Goal: Information Seeking & Learning: Learn about a topic

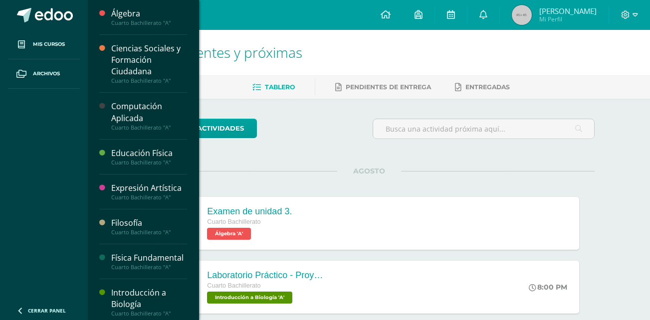
click at [125, 109] on div "Computación Aplicada" at bounding box center [149, 112] width 76 height 23
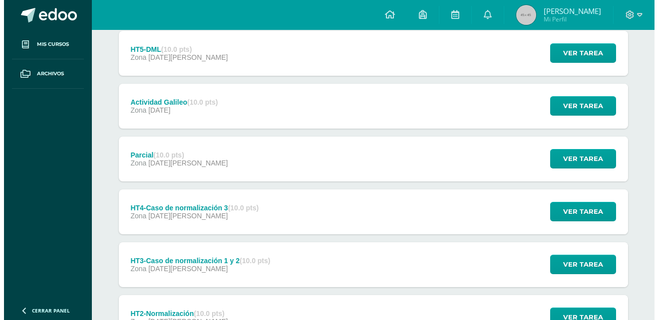
scroll to position [275, 0]
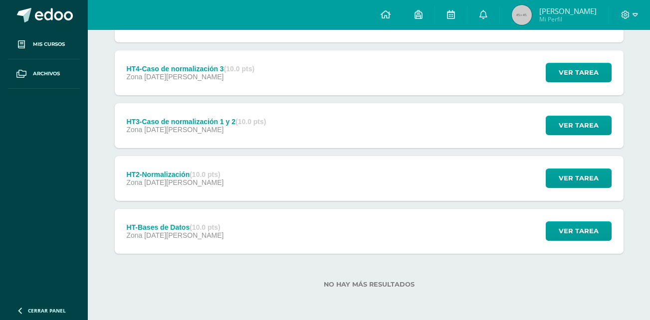
click at [317, 231] on div "HT-Bases de Datos (10.0 pts) Zona [DATE][PERSON_NAME] Ver tarea HT-Bases de Dat…" at bounding box center [369, 231] width 509 height 45
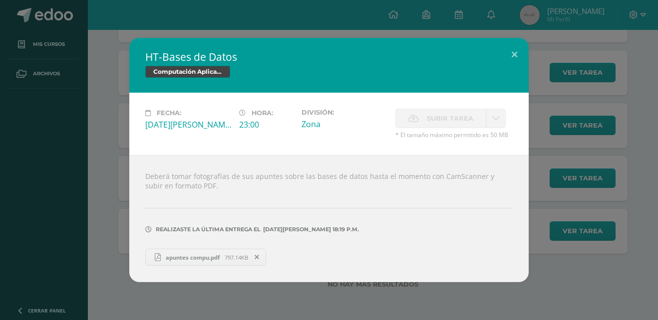
click at [215, 258] on span "apuntes compu.pdf" at bounding box center [193, 257] width 64 height 7
click at [512, 54] on button at bounding box center [514, 55] width 28 height 34
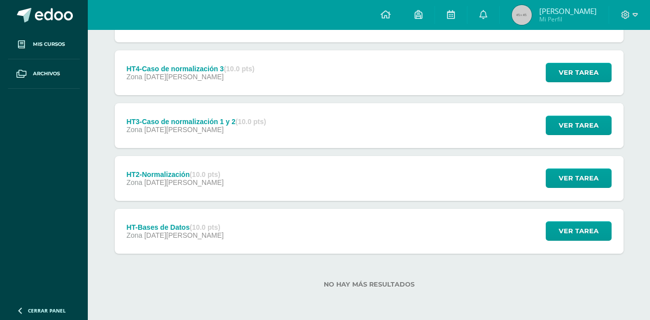
click at [334, 187] on div "HT2-Normalización (10.0 pts) Zona [DATE][PERSON_NAME] Ver tarea HT2-Normalizaci…" at bounding box center [369, 178] width 509 height 45
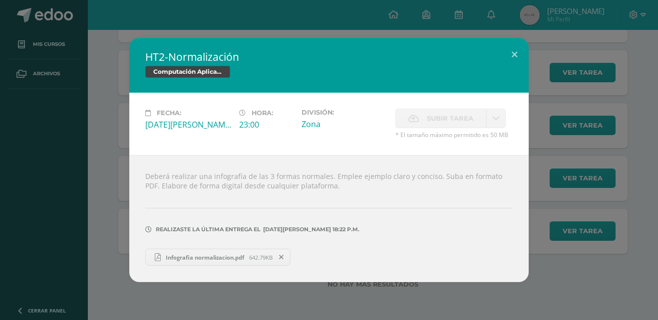
click at [235, 257] on span "Infografia normalizacion.pdf" at bounding box center [205, 257] width 88 height 7
click at [513, 58] on button at bounding box center [514, 55] width 28 height 34
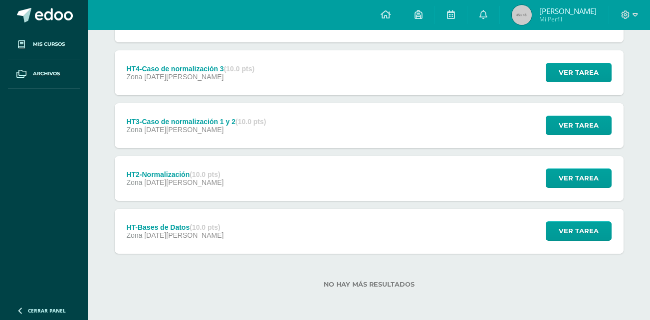
click at [439, 117] on div "HT3-Caso de normalización 1 y 2 (10.0 pts) Zona [DATE][PERSON_NAME] Ver tarea H…" at bounding box center [369, 125] width 509 height 45
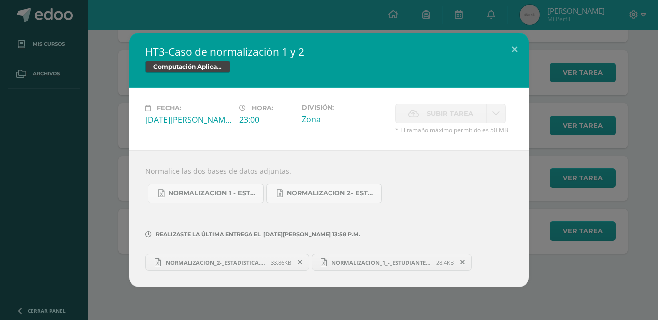
click at [439, 117] on span "Subir tarea" at bounding box center [450, 113] width 46 height 18
click at [506, 50] on button at bounding box center [514, 50] width 28 height 34
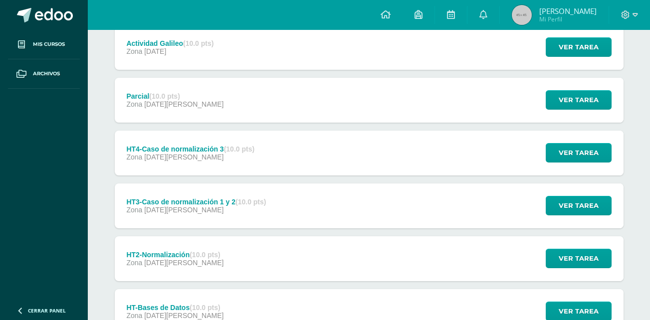
scroll to position [194, 0]
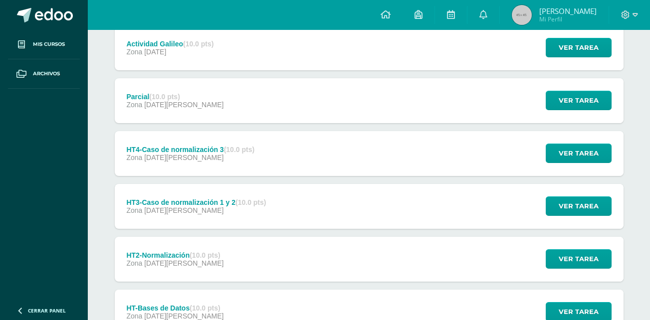
click at [364, 150] on div "HT4-Caso de normalización 3 (10.0 pts) Zona [DATE][PERSON_NAME] Ver tarea HT4-C…" at bounding box center [369, 153] width 509 height 45
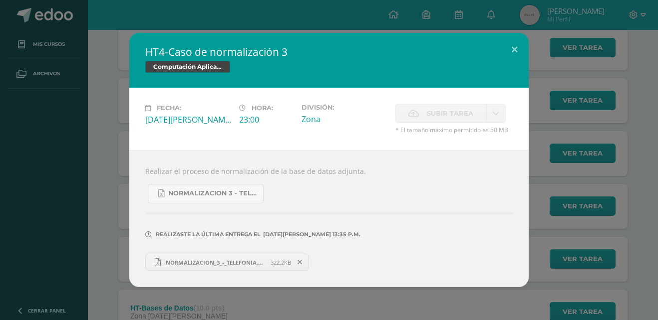
click at [251, 266] on span "NORMALIZACION_3_-_TELEFONIA.xlsx" at bounding box center [216, 262] width 110 height 7
click at [514, 55] on button at bounding box center [514, 50] width 28 height 34
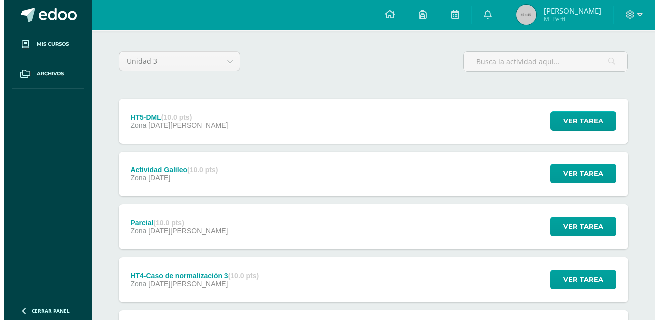
scroll to position [67, 0]
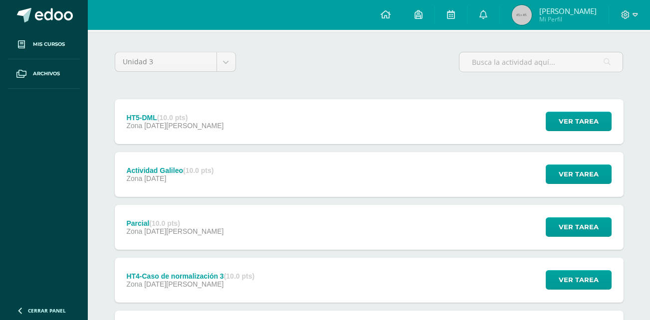
click at [406, 224] on div "Parcial (10.0 pts) Zona [DATE][PERSON_NAME] Ver tarea Parcial Computación Aplic…" at bounding box center [369, 227] width 509 height 45
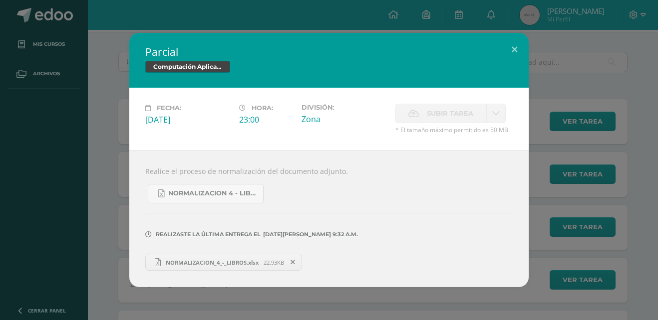
click at [232, 264] on span "NORMALIZACION_4_-_LIBROS.xlsx" at bounding box center [212, 262] width 103 height 7
click at [520, 45] on button at bounding box center [514, 50] width 28 height 34
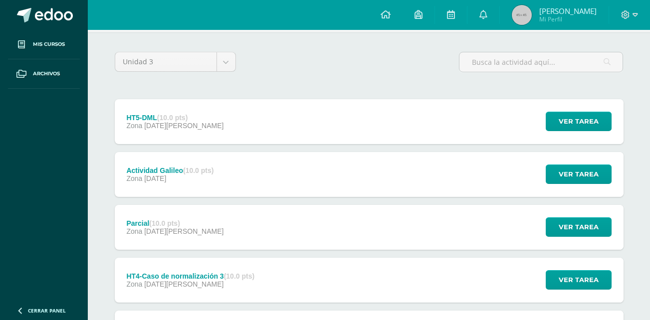
click at [376, 138] on div "HT5-DML (10.0 pts) Zona [DATE][PERSON_NAME] Ver tarea HT5-DML Computación Aplic…" at bounding box center [369, 121] width 509 height 45
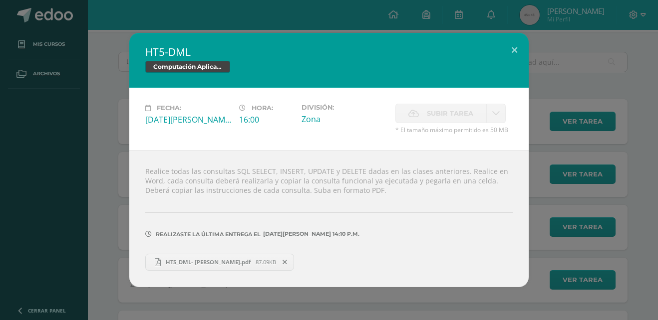
click at [234, 267] on link "HT5_DML- [PERSON_NAME].pdf 87.09KB" at bounding box center [219, 262] width 149 height 17
